Goal: Task Accomplishment & Management: Complete application form

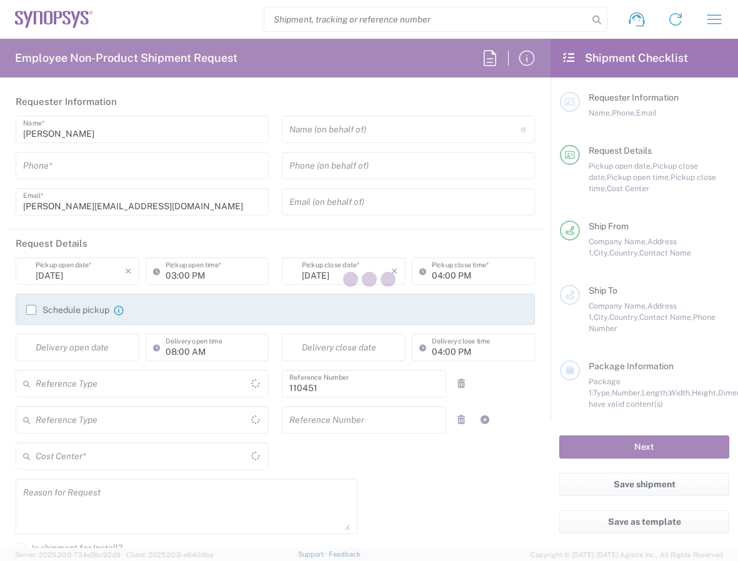
type input "Department"
type input "IE04, FAC, IE02, Dublin 110451"
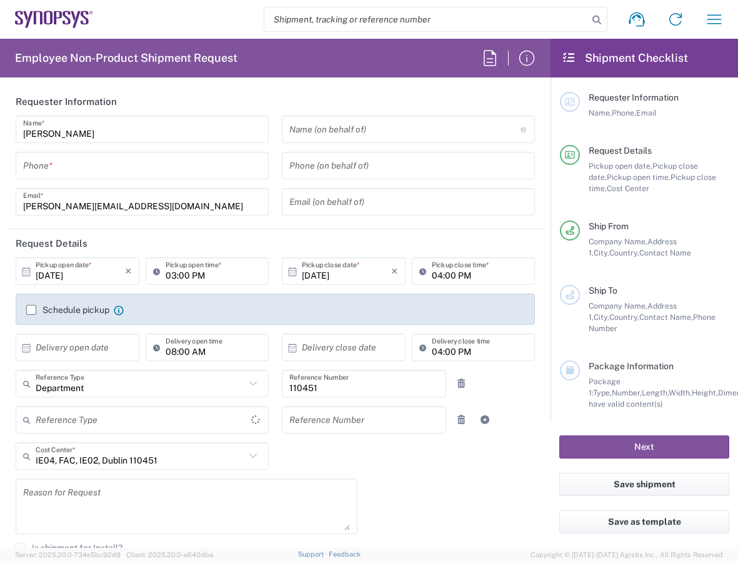
type input "[GEOGRAPHIC_DATA]"
type input "Delivered at Place"
type input "[GEOGRAPHIC_DATA]"
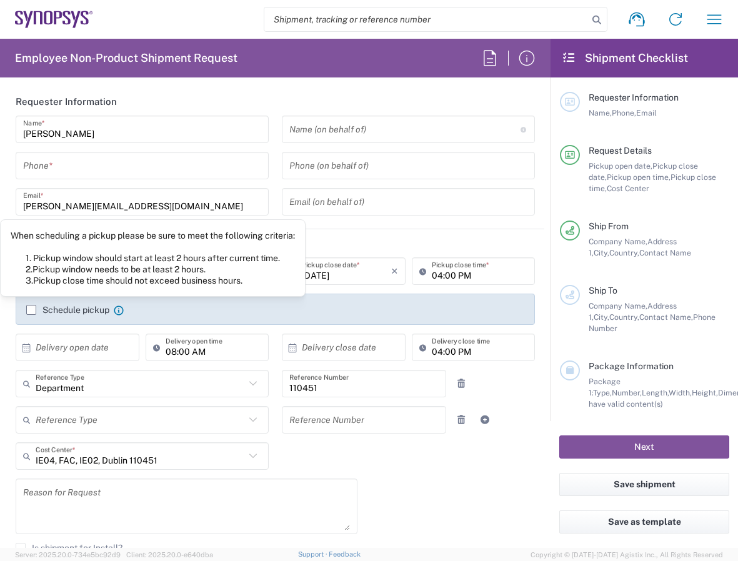
type input "[GEOGRAPHIC_DATA] IE02"
